Goal: Task Accomplishment & Management: Manage account settings

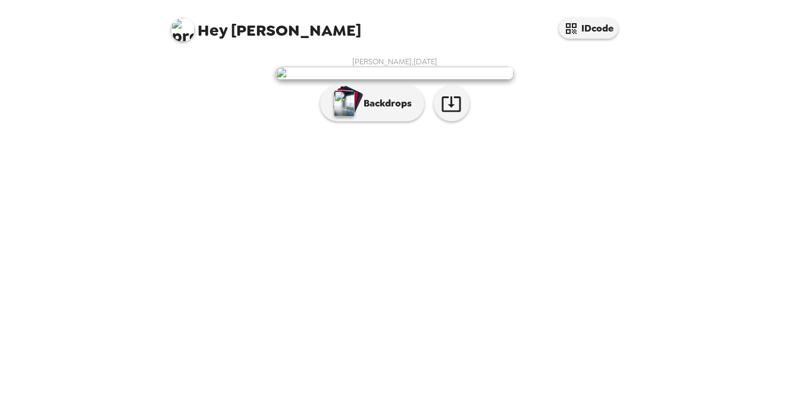
click at [439, 80] on img at bounding box center [394, 73] width 238 height 13
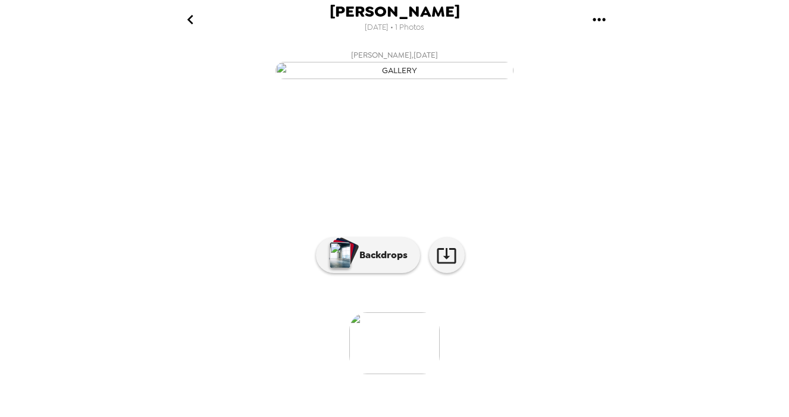
click at [213, 23] on div "[PERSON_NAME] [DATE] • 1 Photos" at bounding box center [394, 19] width 476 height 39
click at [193, 23] on icon "go back" at bounding box center [190, 19] width 19 height 19
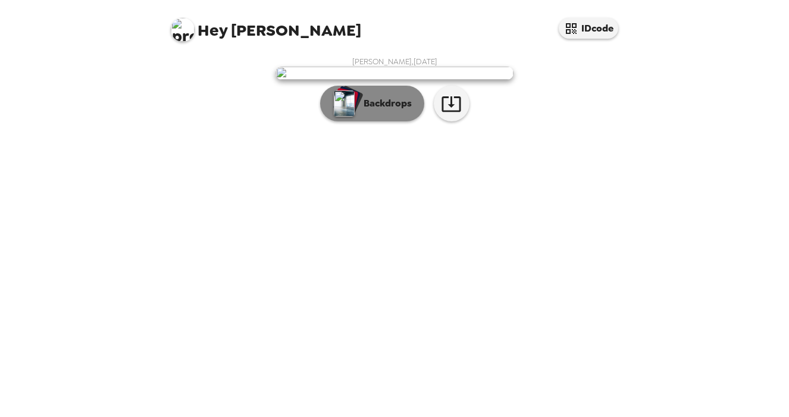
click at [366, 121] on button "Backdrops" at bounding box center [372, 104] width 104 height 36
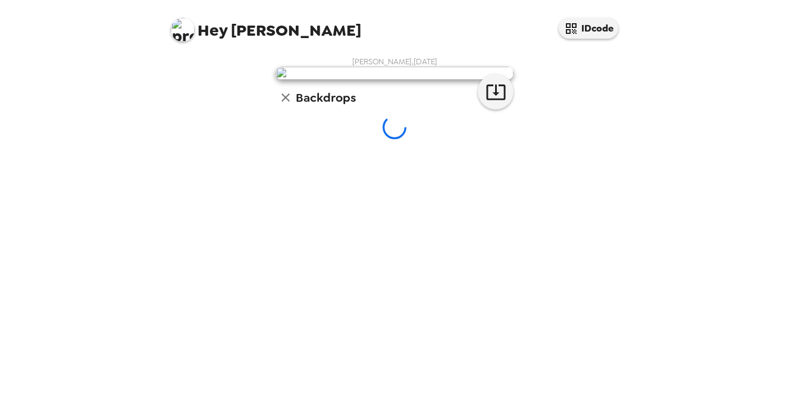
click at [231, 30] on span "Hey [PERSON_NAME]" at bounding box center [266, 25] width 190 height 27
click at [287, 102] on icon "button" at bounding box center [285, 97] width 8 height 8
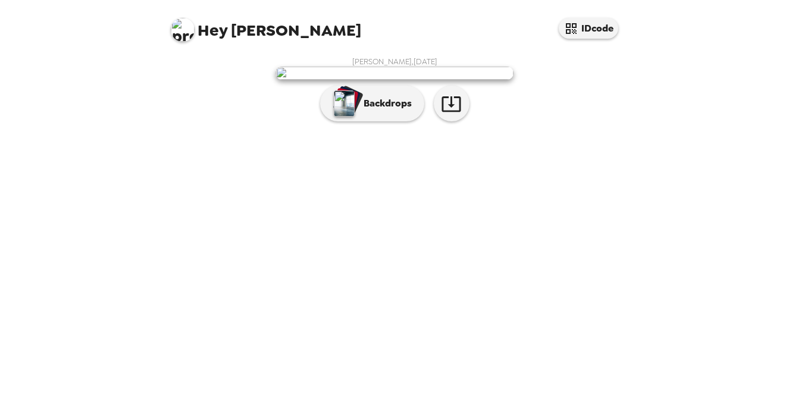
scroll to position [0, 0]
